Goal: Information Seeking & Learning: Learn about a topic

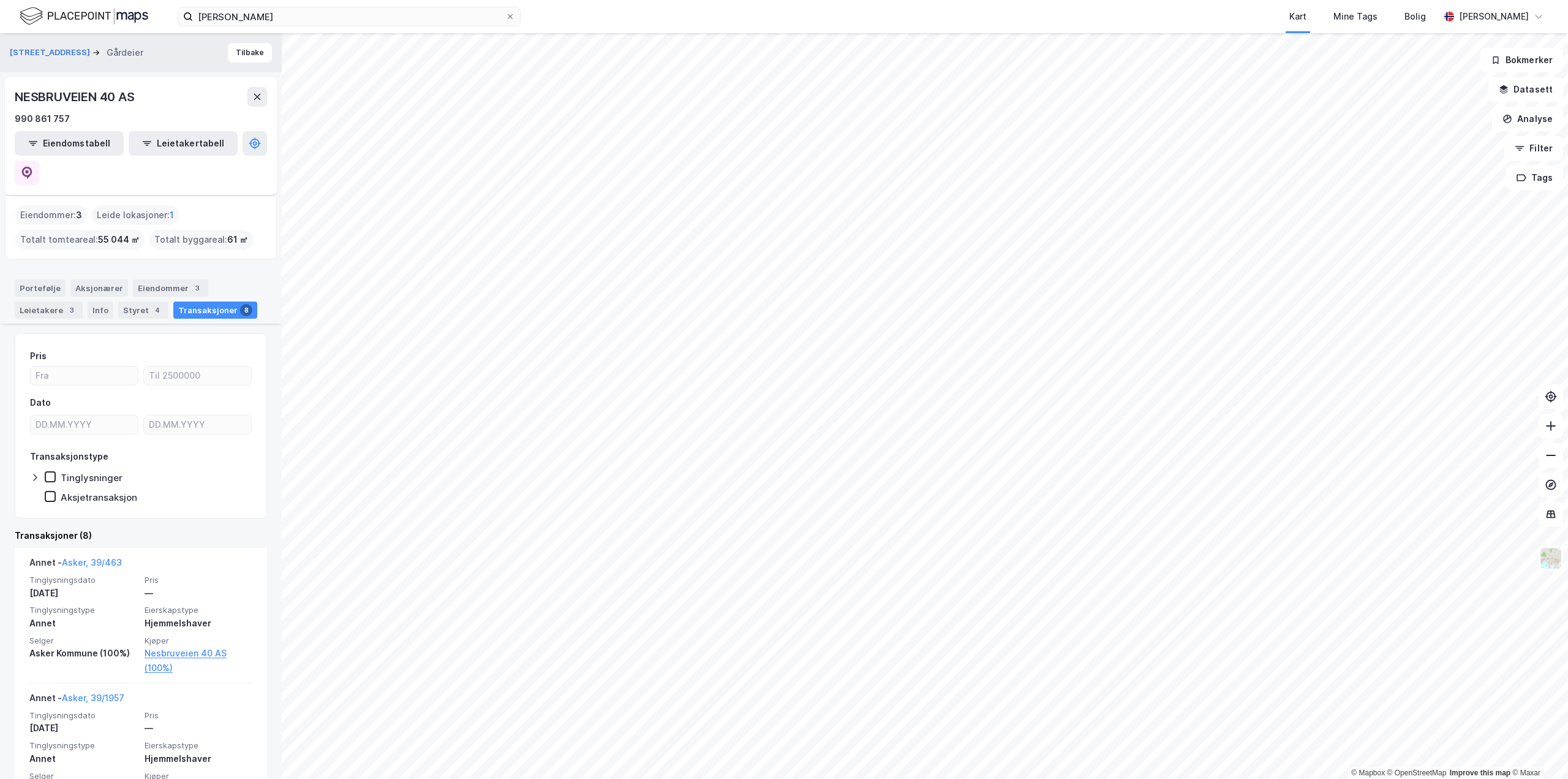
scroll to position [306, 0]
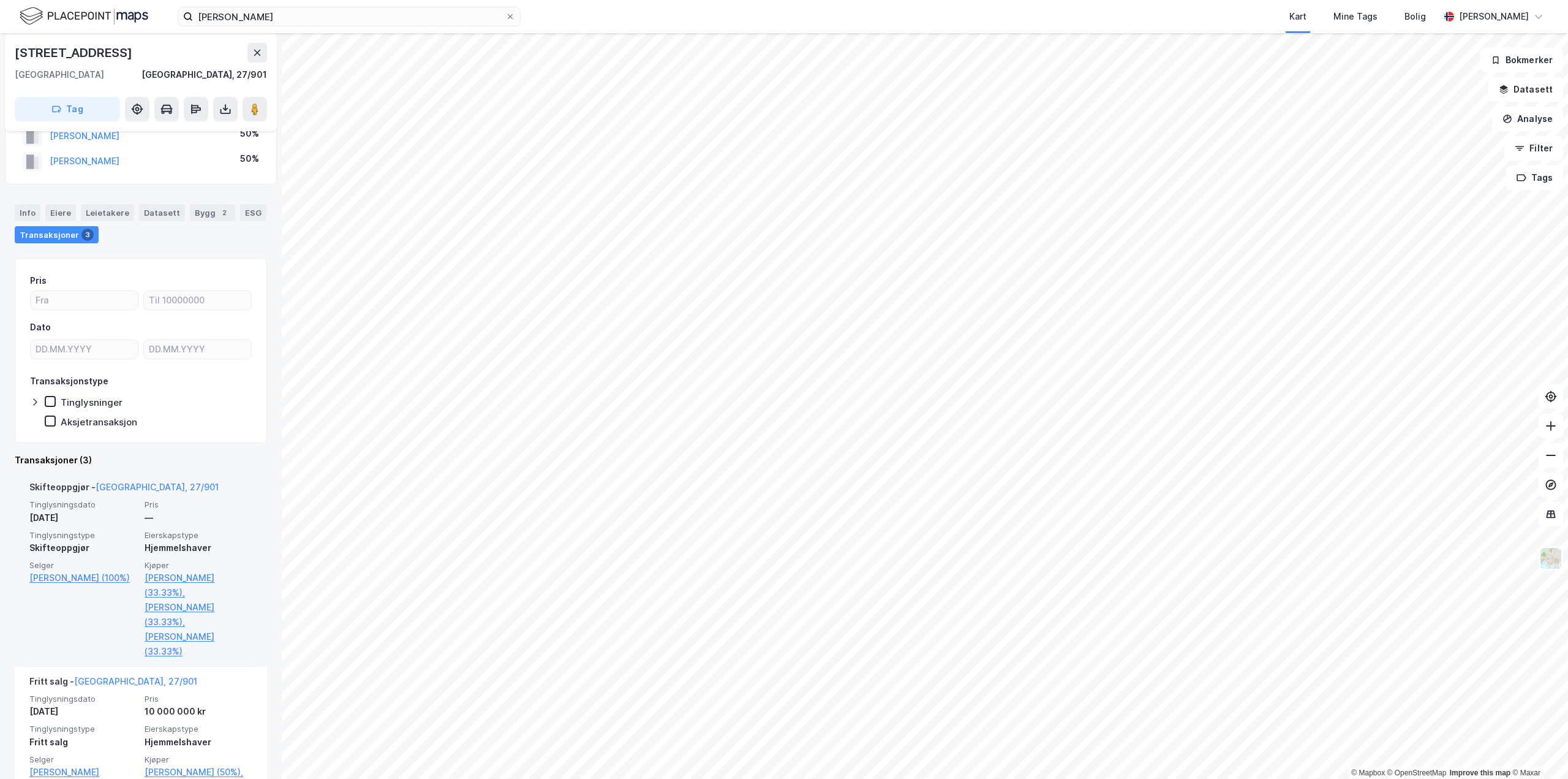
scroll to position [62, 0]
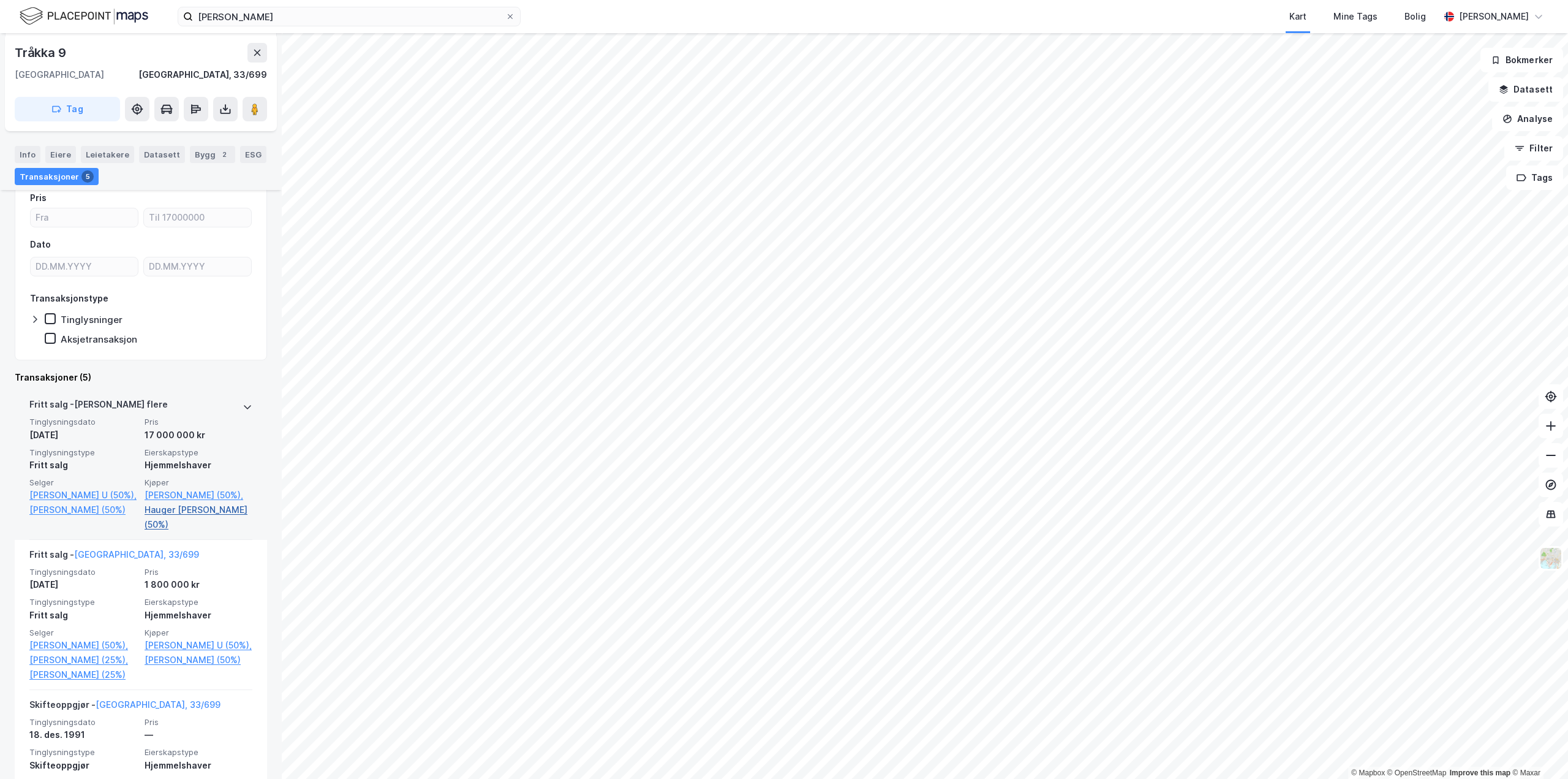
scroll to position [184, 0]
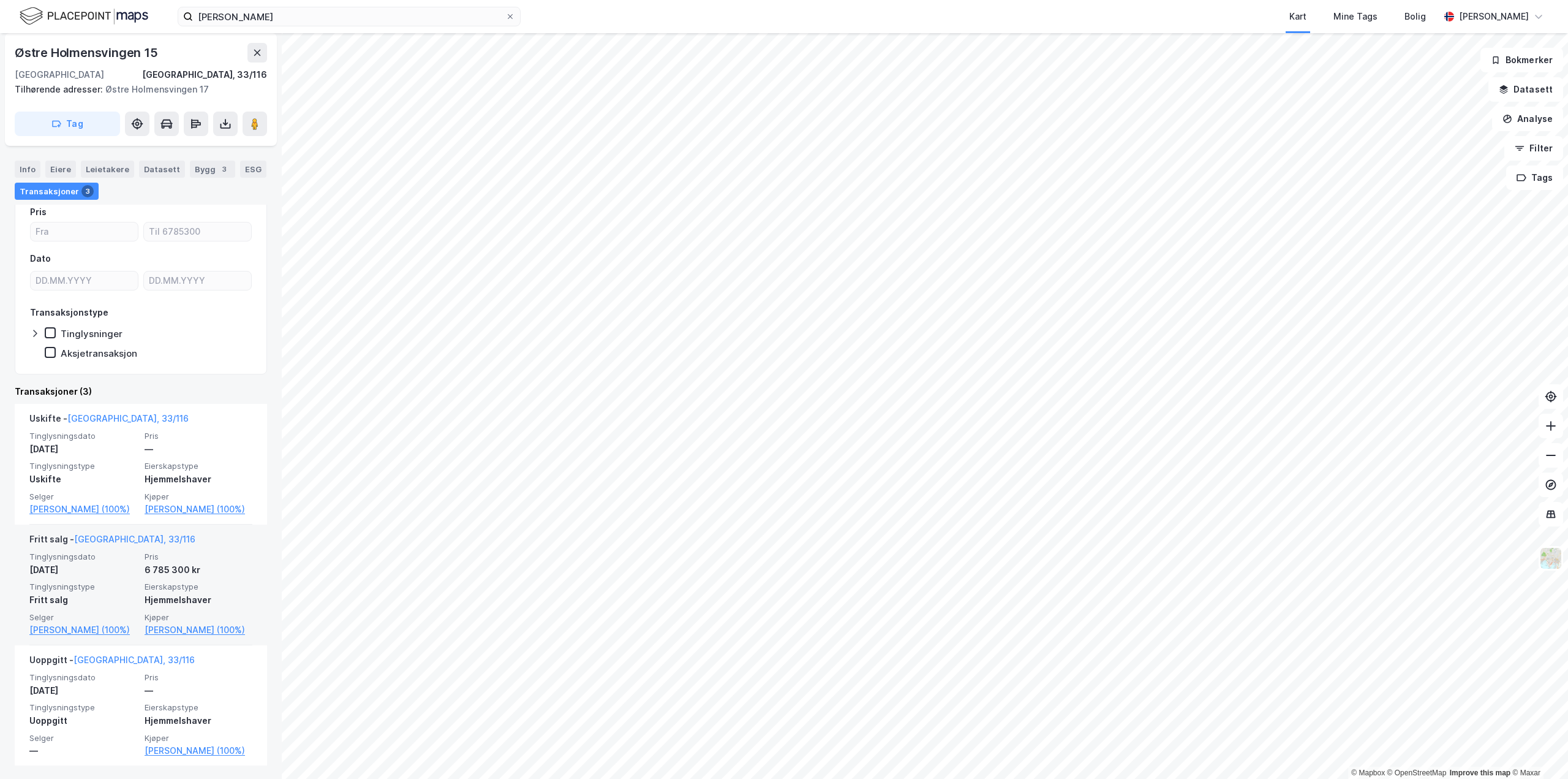
scroll to position [146, 0]
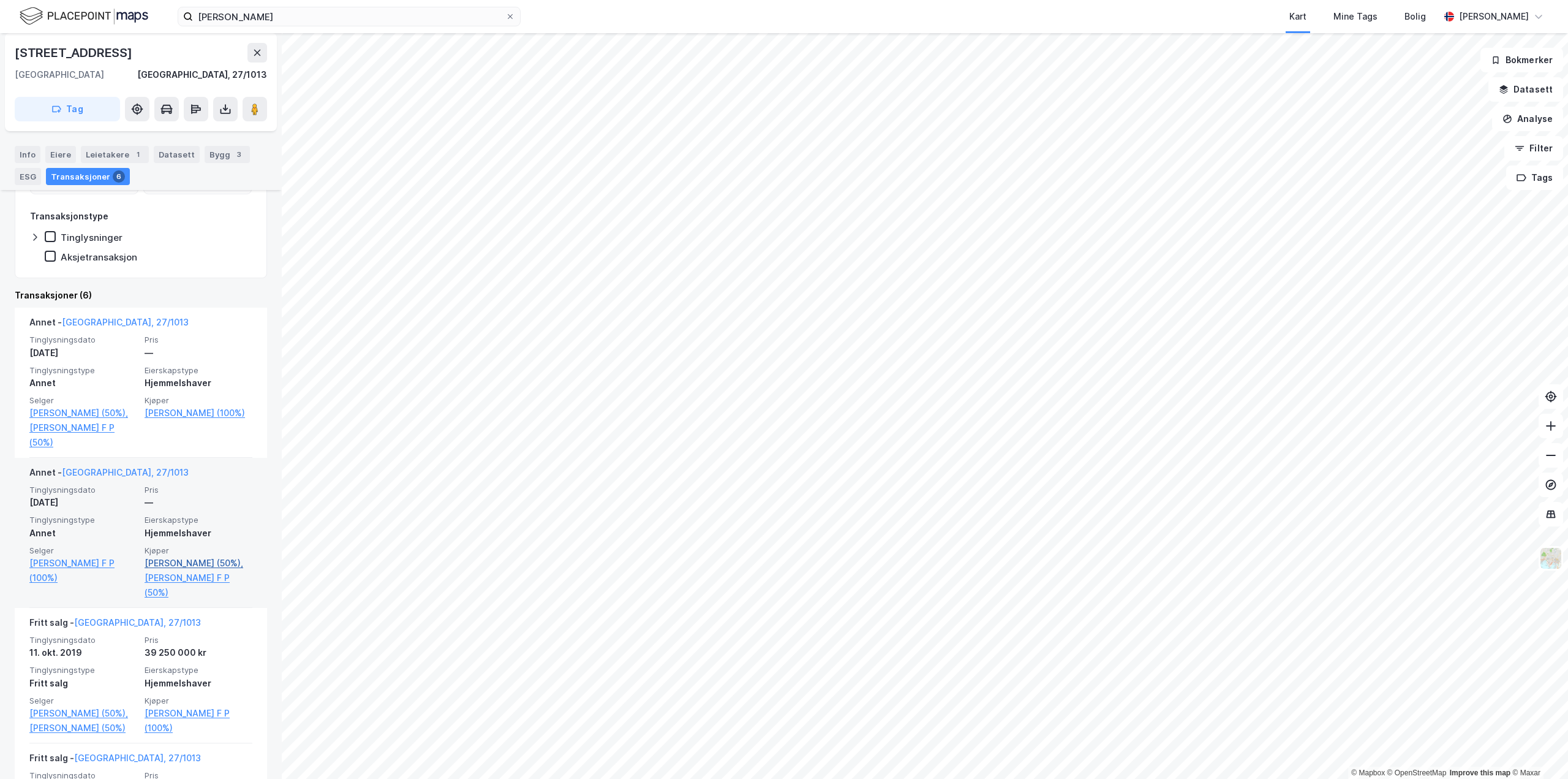
scroll to position [184, 0]
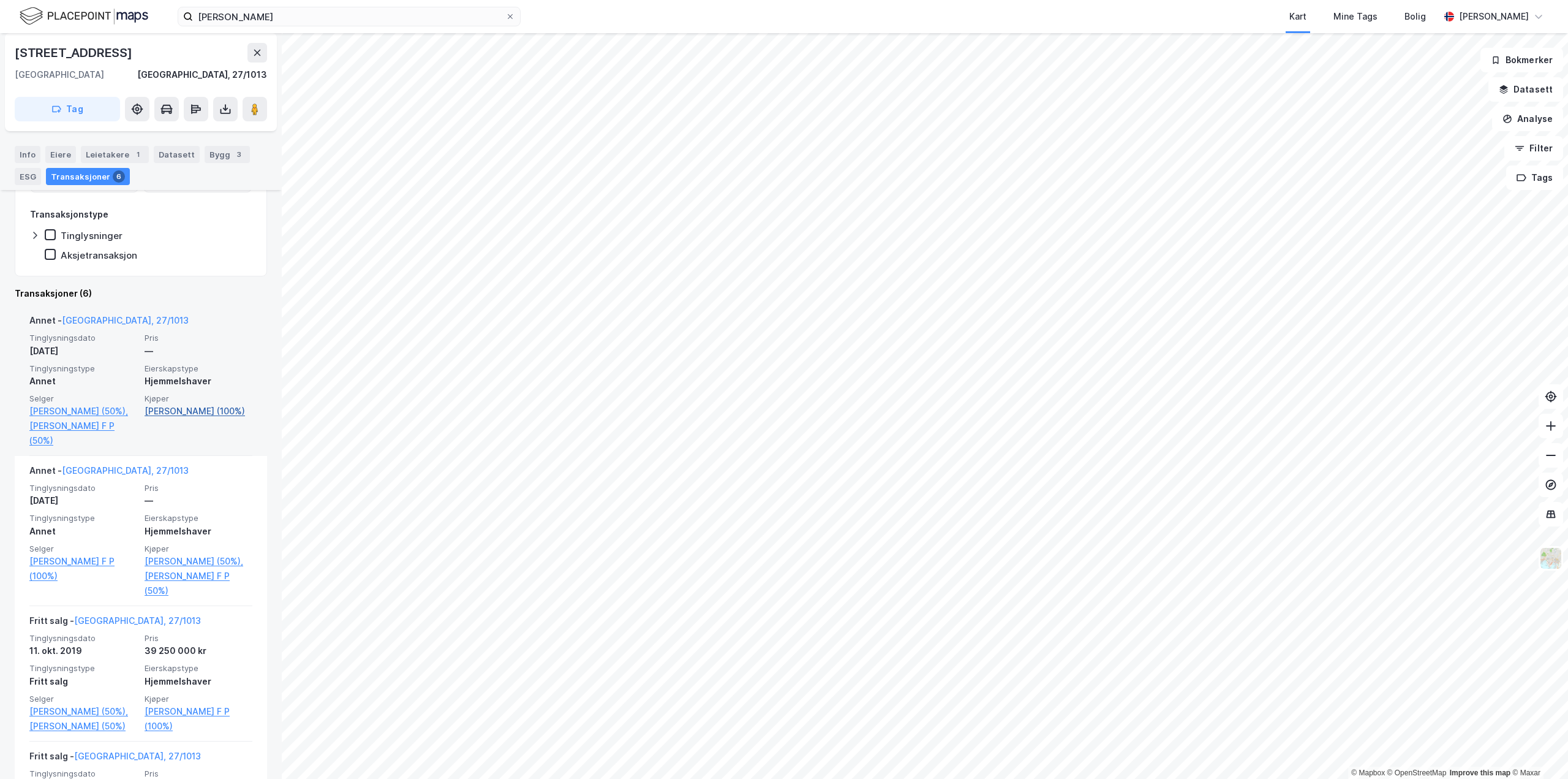
click at [155, 410] on div "© Mapbox © OpenStreetMap Improve this map © [PERSON_NAME][STREET_ADDRESS], 27/1…" at bounding box center [784, 405] width 1568 height 745
